Goal: Information Seeking & Learning: Learn about a topic

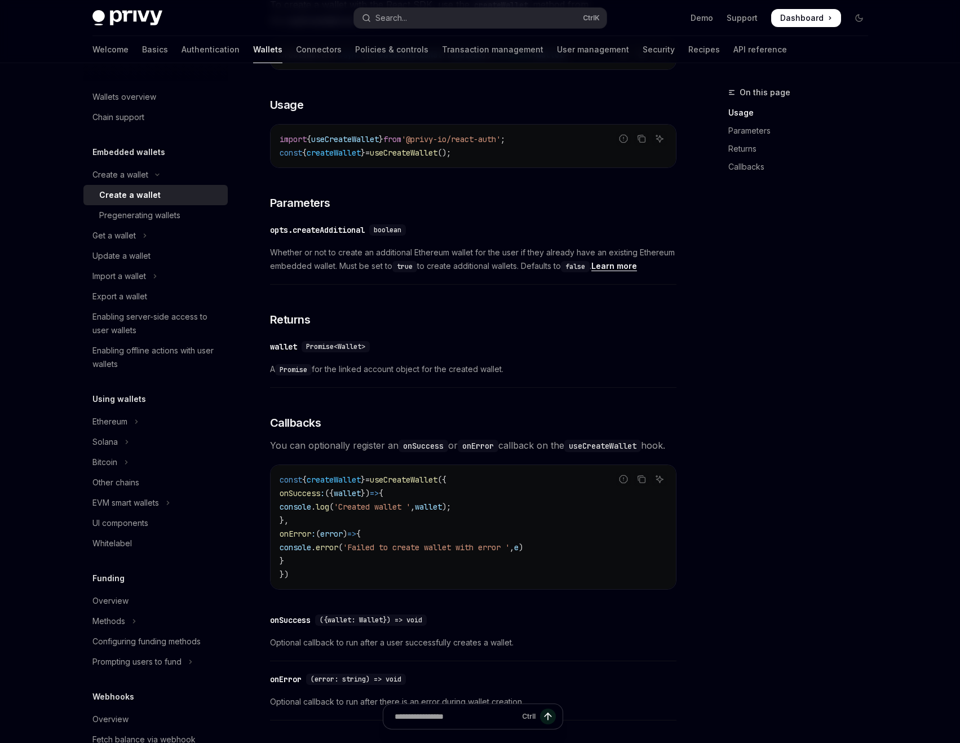
scroll to position [451, 0]
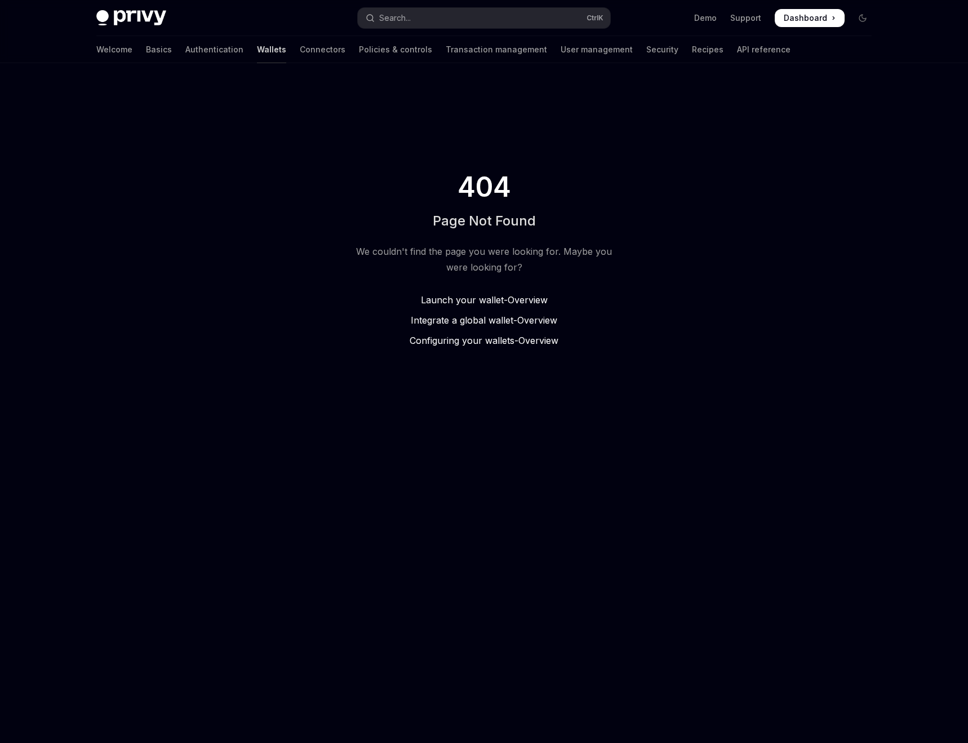
click at [257, 53] on link "Wallets" at bounding box center [271, 49] width 29 height 27
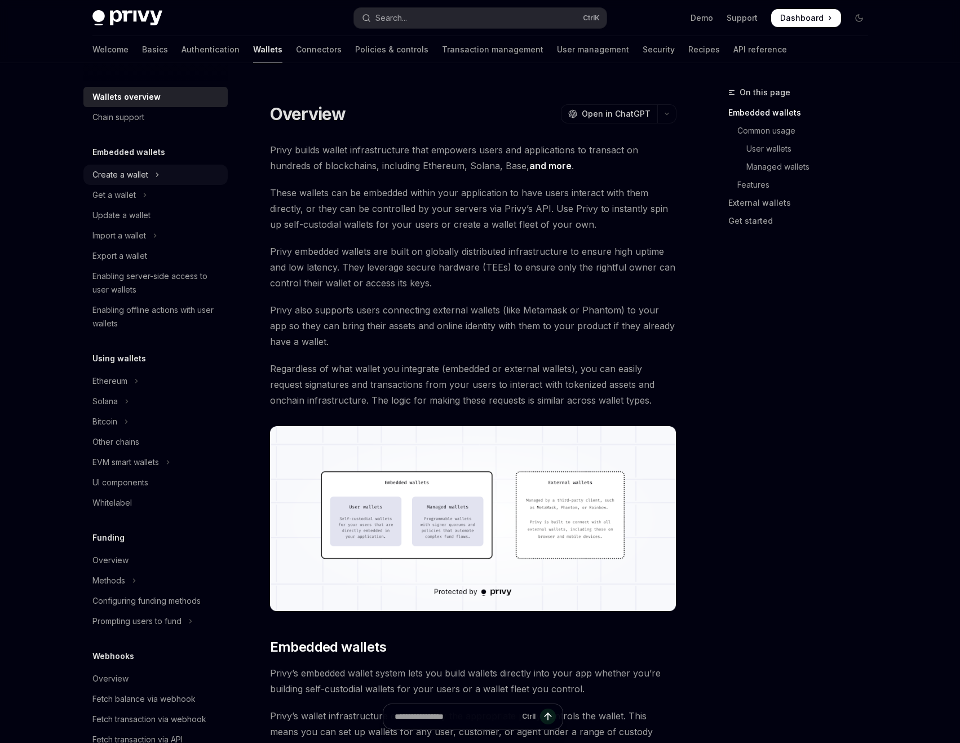
click at [156, 172] on icon "Toggle Create a wallet section" at bounding box center [157, 175] width 5 height 14
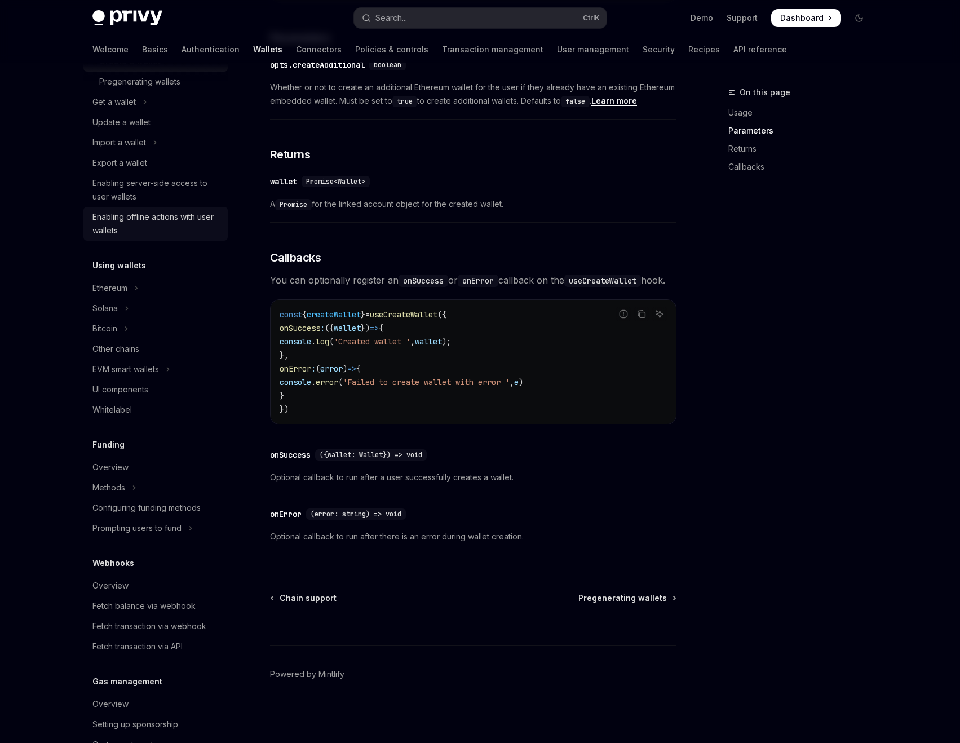
scroll to position [169, 0]
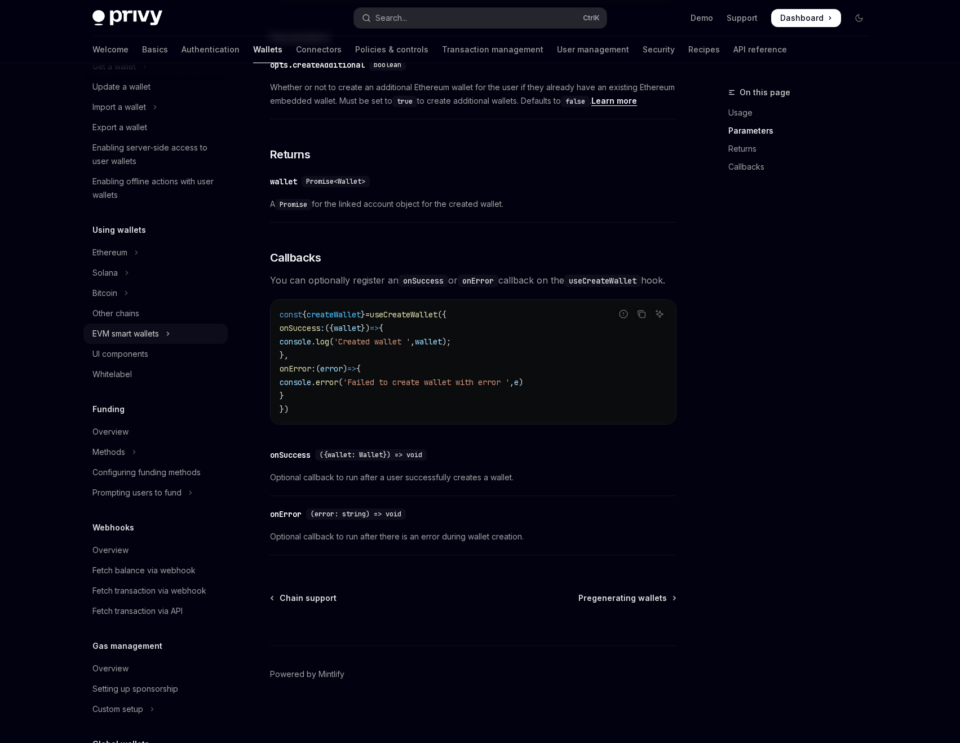
click at [150, 325] on button "EVM smart wallets" at bounding box center [155, 334] width 144 height 20
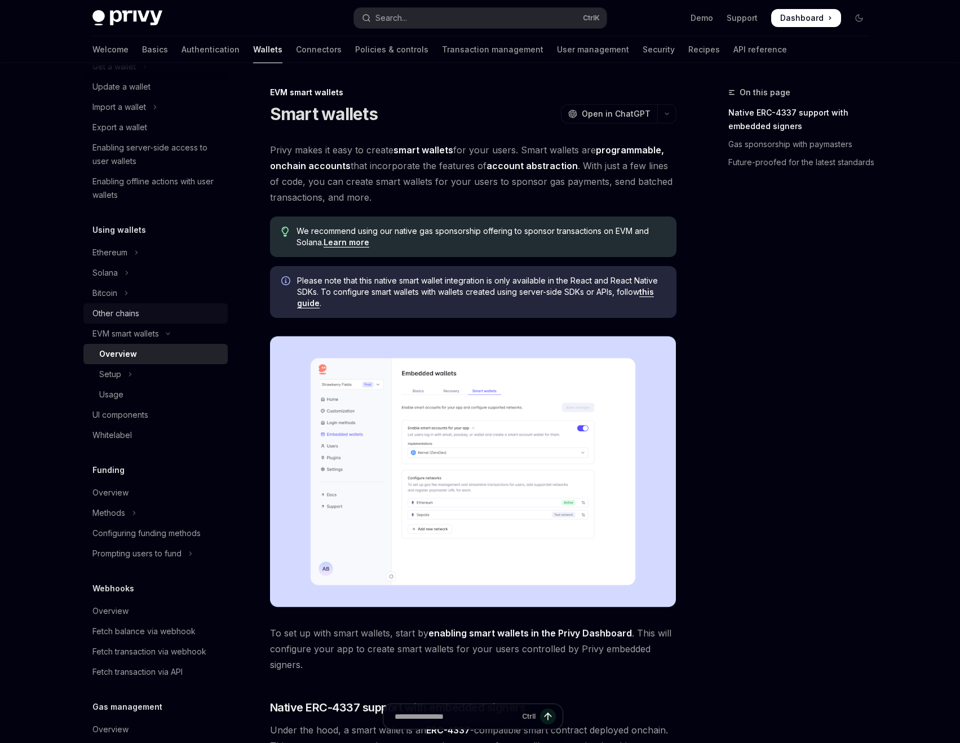
click at [142, 312] on div "Other chains" at bounding box center [156, 314] width 129 height 14
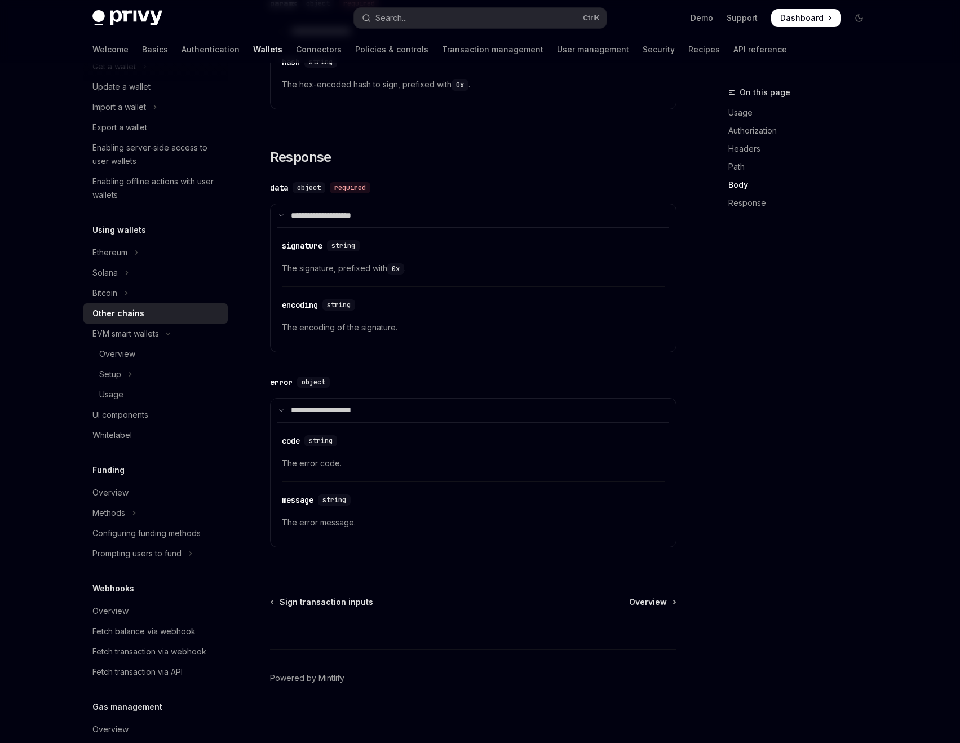
scroll to position [1151, 0]
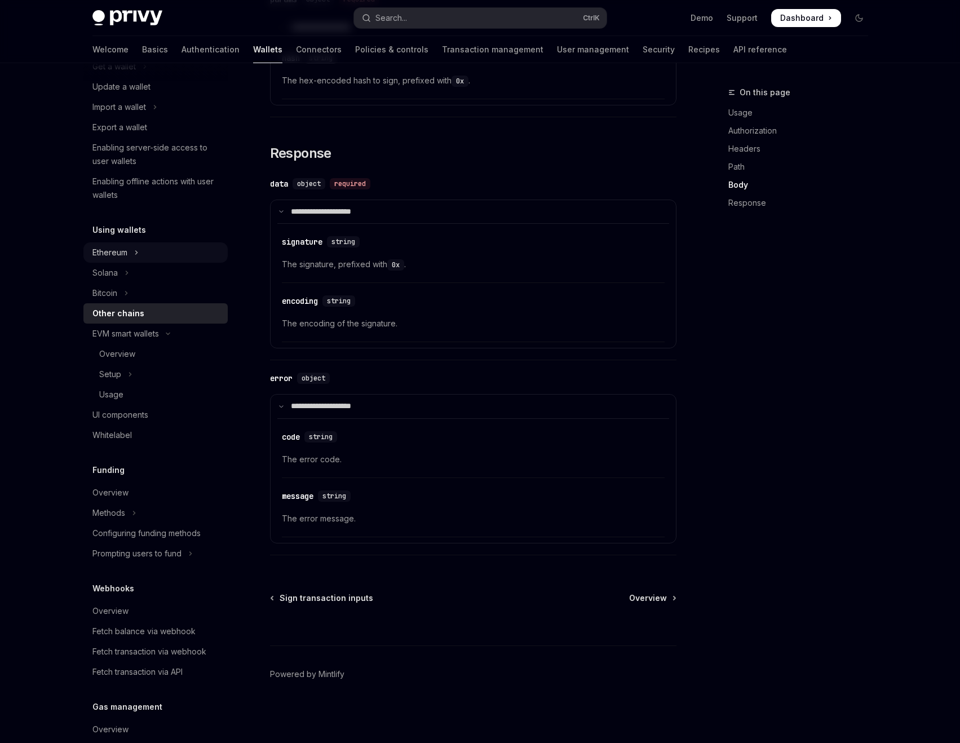
click at [181, 251] on button "Ethereum" at bounding box center [155, 252] width 144 height 20
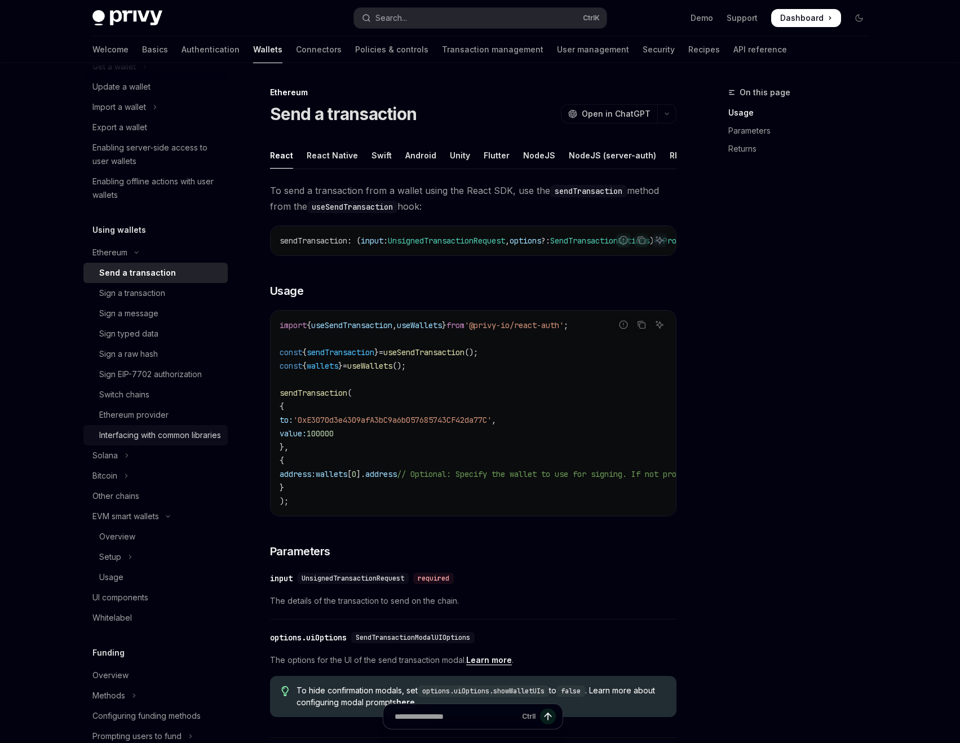
click at [181, 432] on div "Interfacing with common libraries" at bounding box center [160, 435] width 122 height 14
type textarea "*"
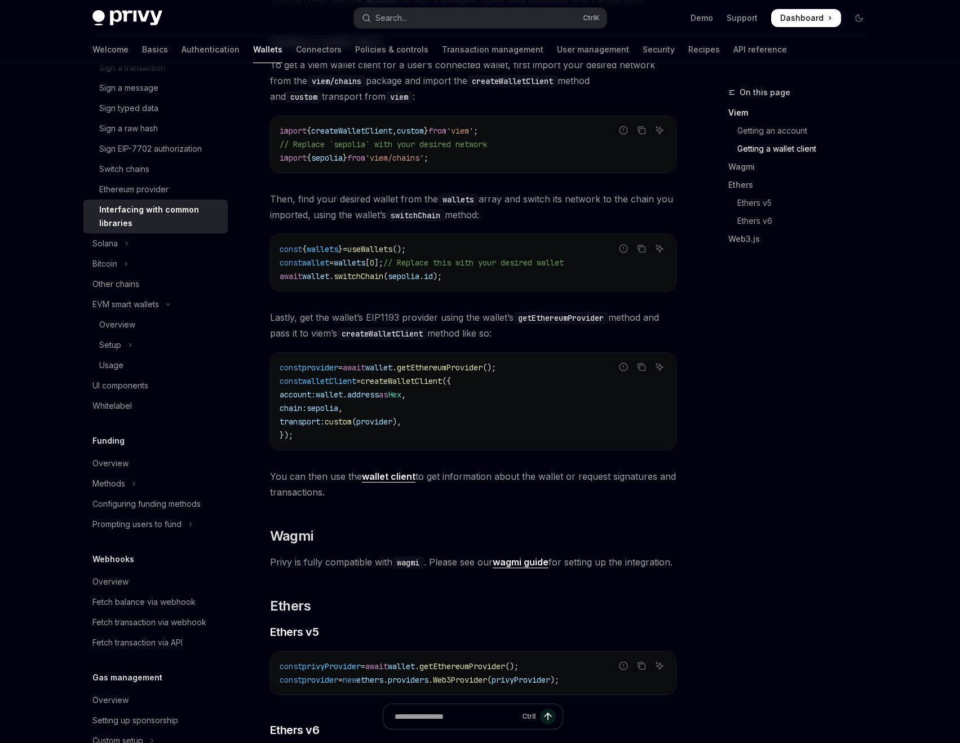
scroll to position [733, 0]
